Goal: Complete application form

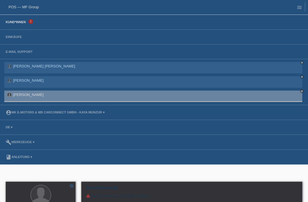
click at [23, 24] on link "Kund*innen" at bounding box center [16, 21] width 26 height 3
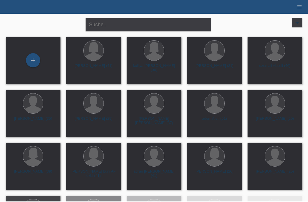
scroll to position [1, 0]
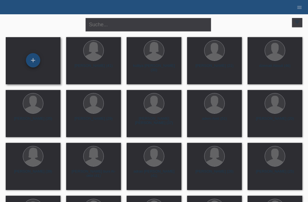
click at [34, 64] on div "+" at bounding box center [33, 60] width 14 height 10
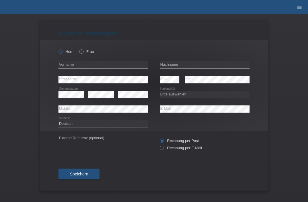
click at [58, 49] on icon at bounding box center [58, 49] width 0 height 0
click at [62, 51] on input "Herr" at bounding box center [61, 51] width 4 height 4
radio input "true"
click at [179, 14] on html "POS — MF Group Kund*innen 1 Einkäufe E-Mail Support samanta josephine Burkard c…" at bounding box center [154, 7] width 308 height 14
click at [179, 65] on input "text" at bounding box center [205, 64] width 90 height 7
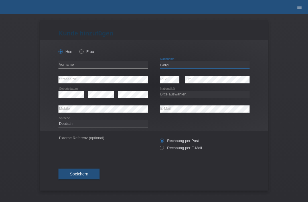
type input "Görgü"
click at [100, 68] on input "text" at bounding box center [104, 64] width 90 height 7
type input "umut"
click at [197, 97] on select "Bitte auswählen... Schweiz Deutschland Liechtenstein Österreich ------------ Af…" at bounding box center [205, 94] width 90 height 7
select select "CH"
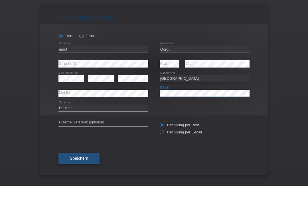
click at [76, 172] on span "Speichern" at bounding box center [79, 174] width 18 height 5
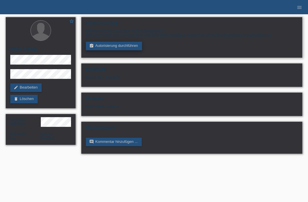
click at [103, 47] on link "assignment_turned_in Autorisierung durchführen" at bounding box center [114, 46] width 56 height 9
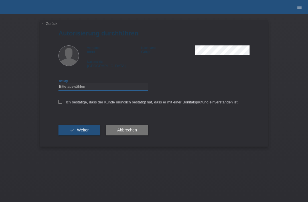
click at [84, 88] on select "Bitte auswählen CHF 1.00 - CHF 499.00 CHF 500.00 - CHF 1'999.00 CHF 2'000.00 - …" at bounding box center [104, 86] width 90 height 7
select select "3"
click at [57, 102] on div "← Zurück Autorisierung durchführen Vorname umut Nachname [PERSON_NAME] National…" at bounding box center [154, 83] width 228 height 126
click at [58, 106] on div "← Zurück Autorisierung durchführen Vorname umut Nachname Görgü Nationalität Sch…" at bounding box center [154, 83] width 228 height 126
click at [60, 102] on icon at bounding box center [61, 102] width 4 height 4
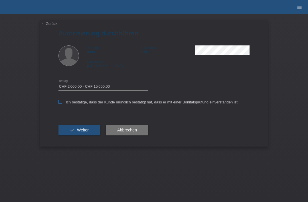
click at [60, 102] on input "Ich bestätige, dass der Kunde mündlich bestätigt hat, dass er mit einer Bonität…" at bounding box center [61, 102] width 4 height 4
checkbox input "true"
click at [73, 131] on icon "check" at bounding box center [72, 130] width 5 height 5
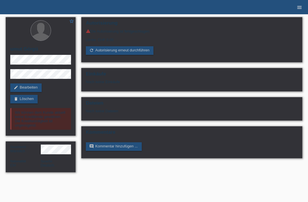
click at [298, 7] on icon "menu" at bounding box center [300, 8] width 6 height 6
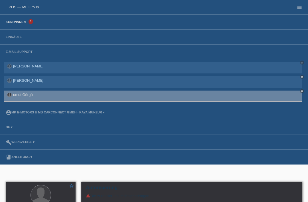
click at [21, 21] on link "Kund*innen" at bounding box center [16, 21] width 26 height 3
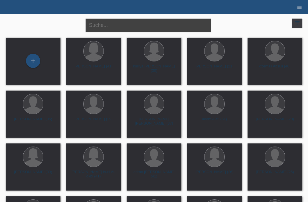
click at [99, 23] on input "text" at bounding box center [149, 25] width 126 height 13
type input "Muhamadi"
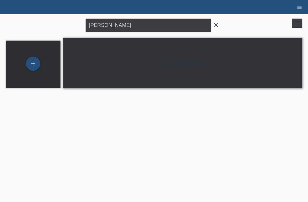
click at [213, 25] on icon "close" at bounding box center [216, 25] width 7 height 7
